Goal: Task Accomplishment & Management: Manage account settings

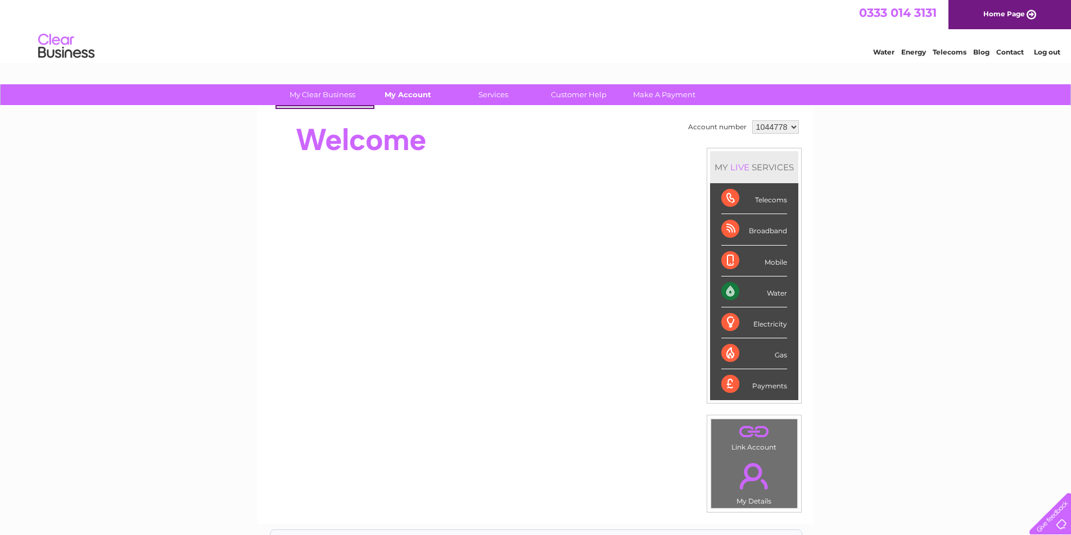
click at [405, 92] on link "My Account" at bounding box center [408, 94] width 93 height 21
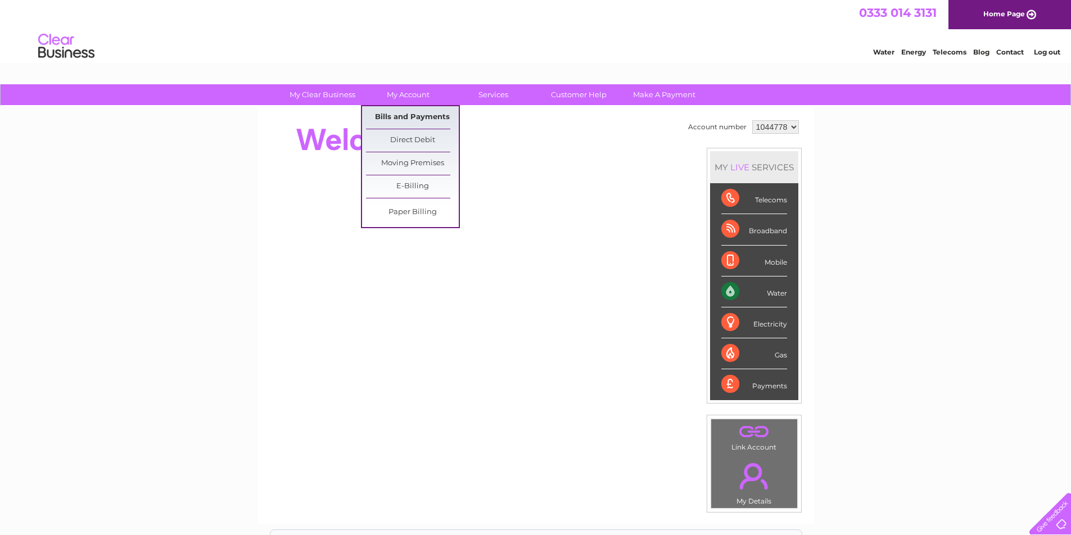
click at [416, 116] on link "Bills and Payments" at bounding box center [412, 117] width 93 height 22
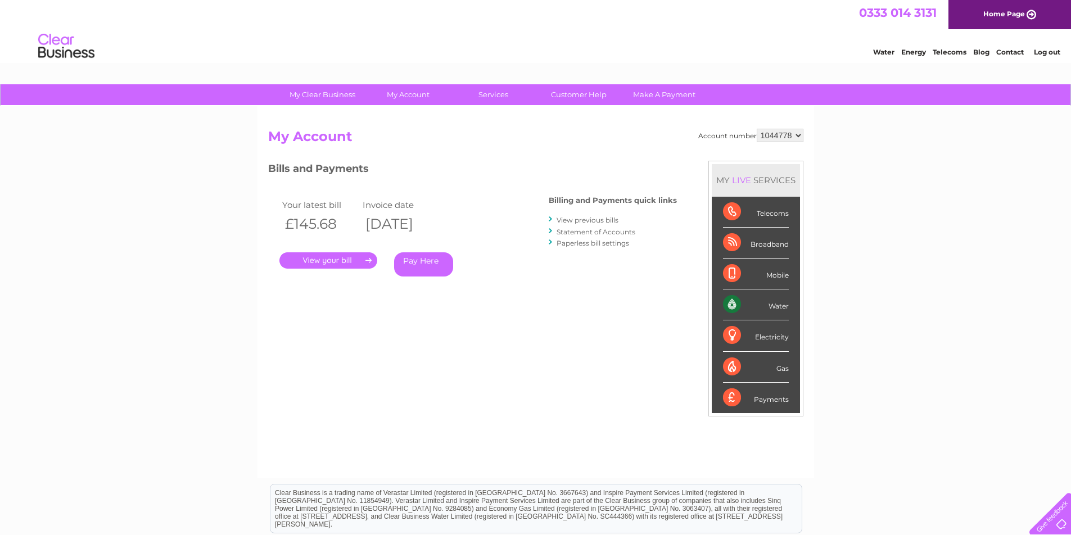
click at [338, 262] on link "." at bounding box center [329, 261] width 98 height 16
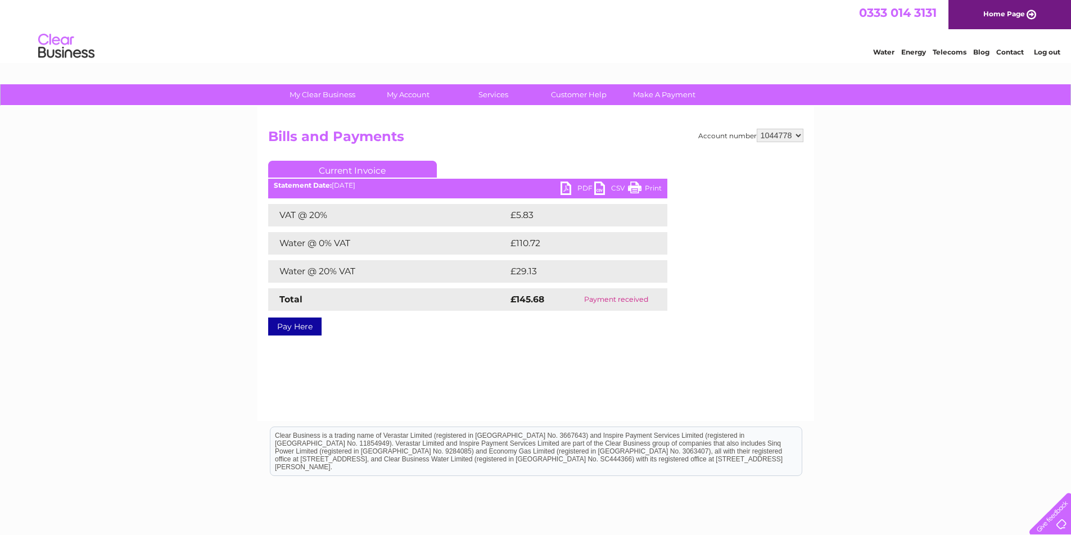
click at [570, 190] on link "PDF" at bounding box center [578, 190] width 34 height 16
click at [930, 169] on div "My Clear Business Login Details My Details My Preferences Link Account My Accou…" at bounding box center [535, 348] width 1071 height 529
